Goal: Browse casually

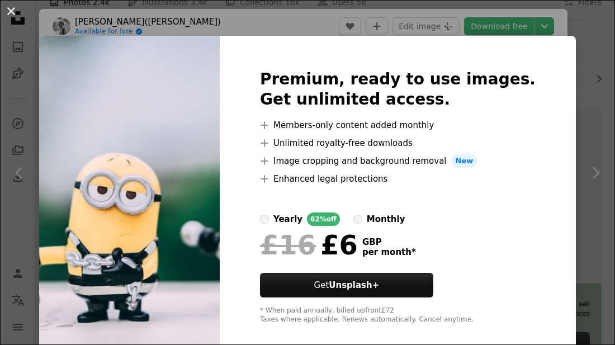
click at [12, 11] on button "An X shape" at bounding box center [10, 10] width 13 height 13
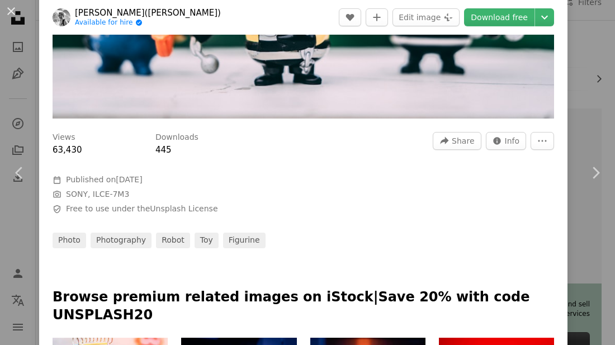
scroll to position [235, 0]
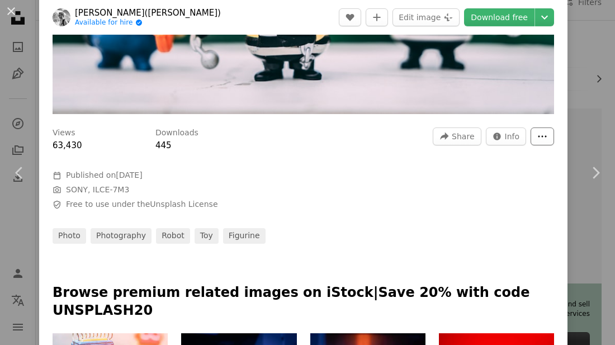
click at [547, 141] on icon "More Actions" at bounding box center [542, 136] width 10 height 10
click at [523, 171] on dialog "An X shape Chevron left Chevron right [PERSON_NAME]([PERSON_NAME]) Available fo…" at bounding box center [307, 172] width 615 height 345
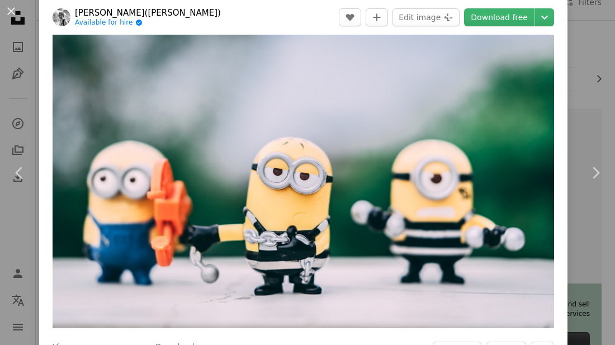
scroll to position [0, 0]
